Goal: Task Accomplishment & Management: Manage account settings

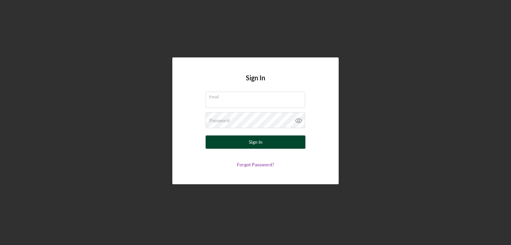
type input "[PERSON_NAME][EMAIL_ADDRESS][PERSON_NAME][DOMAIN_NAME]"
click at [242, 141] on button "Sign In" at bounding box center [255, 142] width 100 height 13
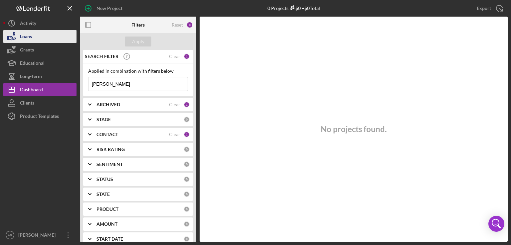
click at [43, 35] on button "Loans" at bounding box center [39, 36] width 73 height 13
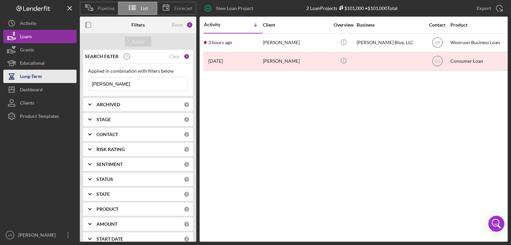
drag, startPoint x: 128, startPoint y: 85, endPoint x: 59, endPoint y: 80, distance: 69.7
click at [59, 80] on div "Pipeline List Forecast New Loan Project 2 Loan Projects $101,000 • $101,000 Tot…" at bounding box center [255, 121] width 504 height 242
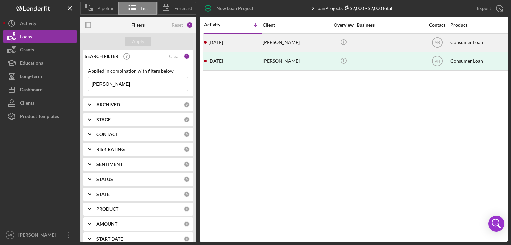
type input "[PERSON_NAME]"
click at [223, 42] on time "[DATE]" at bounding box center [215, 42] width 15 height 5
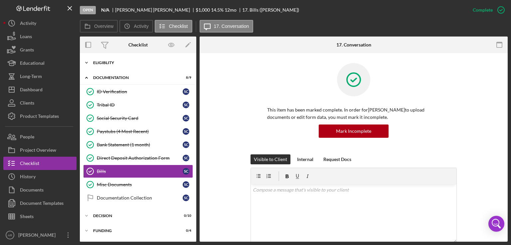
click at [85, 65] on icon "Icon/Expander" at bounding box center [86, 62] width 13 height 13
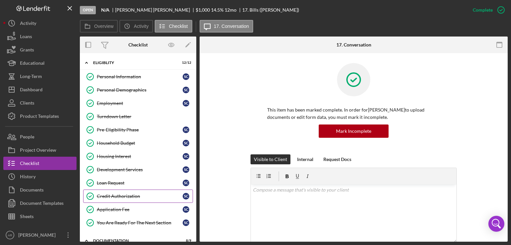
click at [131, 194] on div "Credit Authorization" at bounding box center [140, 196] width 86 height 5
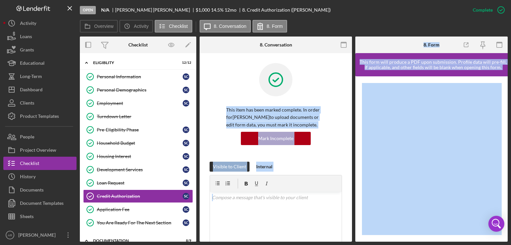
drag, startPoint x: 349, startPoint y: 100, endPoint x: 354, endPoint y: 121, distance: 21.4
click at [354, 121] on div "Overview Internal Workflow Stage Open Icon/Dropdown Arrow Archive (can unarchiv…" at bounding box center [293, 139] width 427 height 205
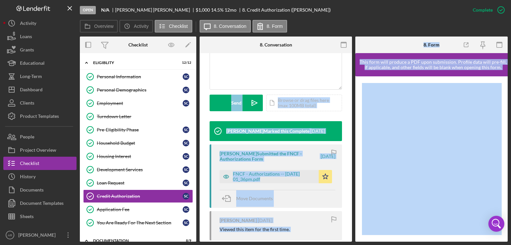
scroll to position [167, 0]
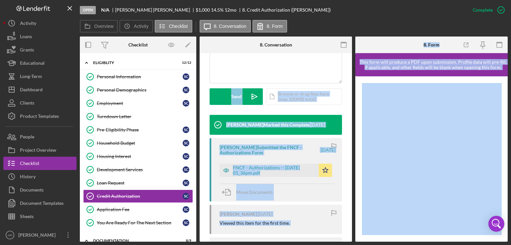
click at [340, 109] on div "This item has been marked complete. In order for [PERSON_NAME] to upload docume…" at bounding box center [275, 212] width 152 height 653
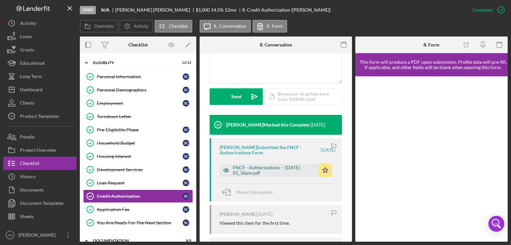
click at [263, 167] on div "FNCF - Authorizations -- [DATE] 01_36pm.pdf" at bounding box center [274, 170] width 82 height 11
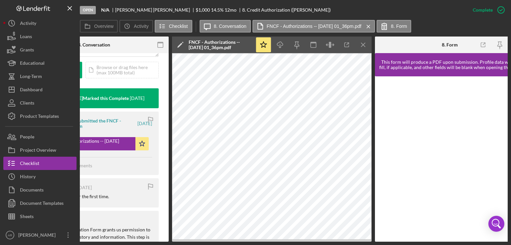
scroll to position [0, 181]
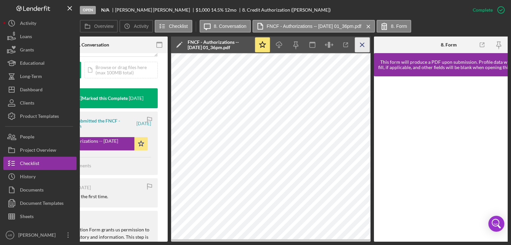
click at [360, 45] on icon "Icon/Menu Close" at bounding box center [362, 45] width 15 height 15
